Goal: Task Accomplishment & Management: Use online tool/utility

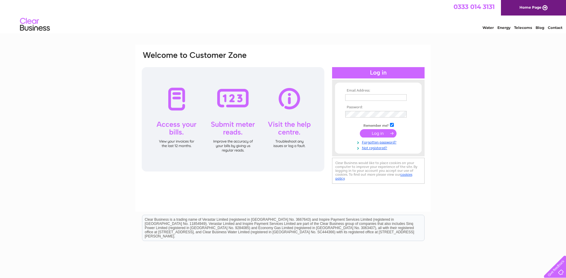
click at [373, 96] on input "text" at bounding box center [375, 97] width 61 height 7
type input "invoices@storagevault.com"
click at [360, 130] on input "submit" at bounding box center [378, 134] width 37 height 8
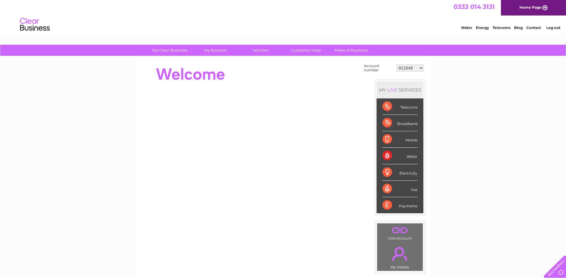
click at [421, 68] on select "911648 975946 979041 980046 990352 990353 990356 990361 997232 1080773 1081707 …" at bounding box center [409, 67] width 27 height 7
select select "30308608"
click at [396, 64] on select "911648 975946 979041 980046 990352 990353 990356 990361 997232 1080773 1081707 …" at bounding box center [409, 67] width 27 height 7
click at [387, 156] on div "Water" at bounding box center [399, 156] width 35 height 16
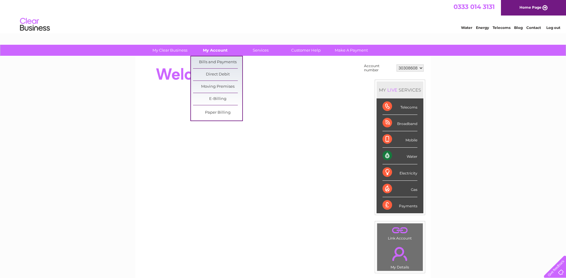
click at [216, 51] on link "My Account" at bounding box center [215, 50] width 49 height 11
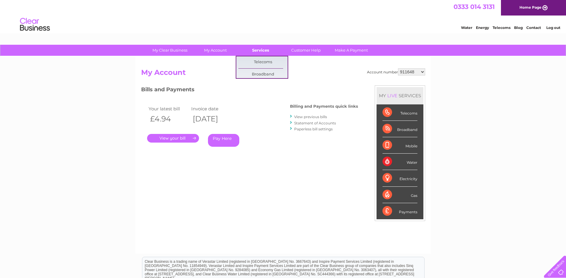
click at [259, 52] on link "Services" at bounding box center [260, 50] width 49 height 11
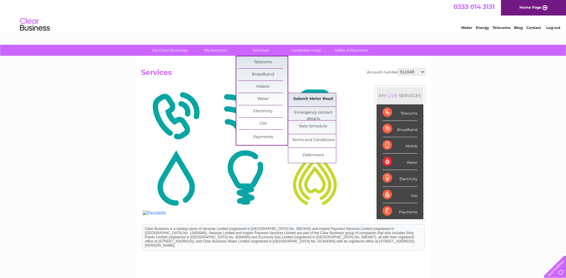
click at [309, 100] on link "Submit Meter Read" at bounding box center [312, 99] width 49 height 12
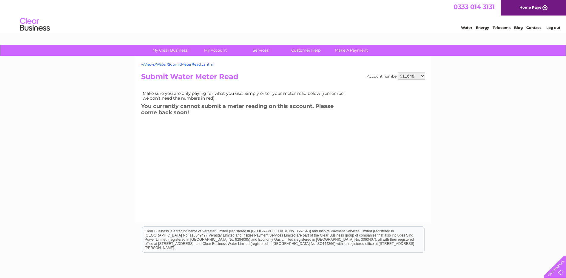
click at [421, 76] on select "911648 975946 979041 980046 990352 990353 990356 990361 997232 1080773 1081707 …" at bounding box center [411, 75] width 27 height 7
select select "30308608"
click at [398, 72] on select "911648 975946 979041 980046 990352 990353 990356 990361 997232 1080773 1081707 …" at bounding box center [411, 75] width 27 height 7
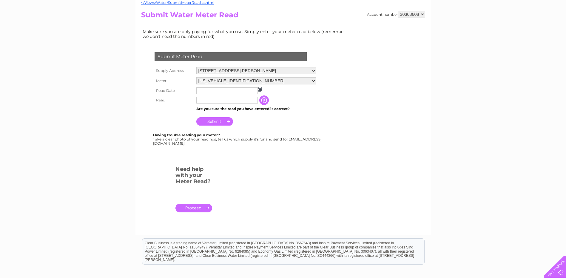
scroll to position [60, 0]
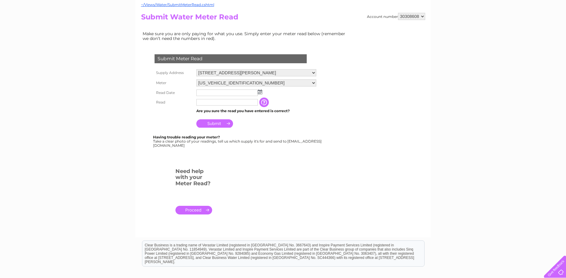
click at [259, 92] on img at bounding box center [260, 91] width 4 height 5
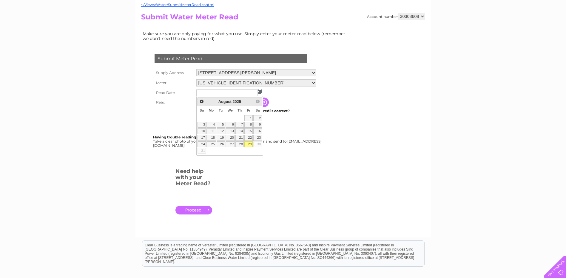
click at [250, 145] on link "29" at bounding box center [248, 144] width 8 height 6
type input "2025/08/29"
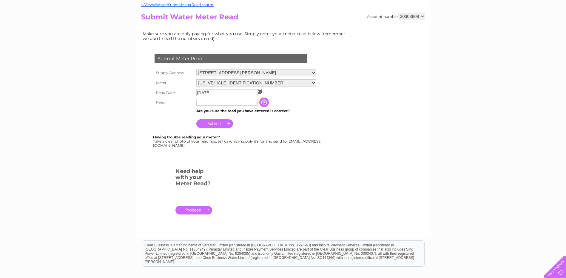
click at [212, 102] on input "text" at bounding box center [226, 102] width 61 height 7
type input "814"
click at [212, 123] on input "Submit" at bounding box center [214, 124] width 37 height 8
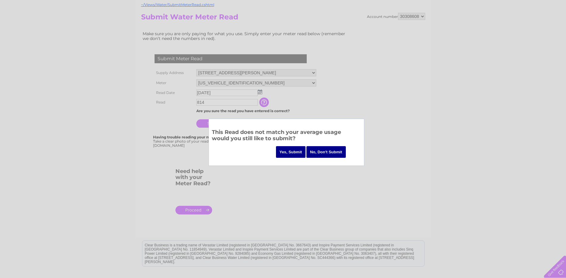
click at [289, 152] on input "Yes, Submit" at bounding box center [291, 152] width 30 height 12
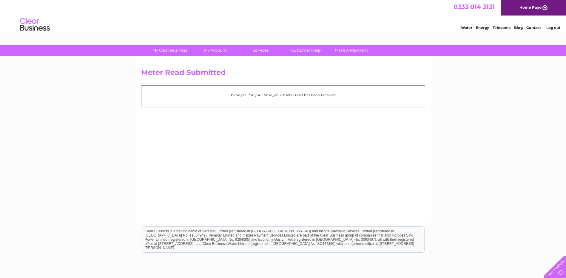
click at [551, 27] on link "Log out" at bounding box center [553, 27] width 14 height 4
